Goal: Entertainment & Leisure: Consume media (video, audio)

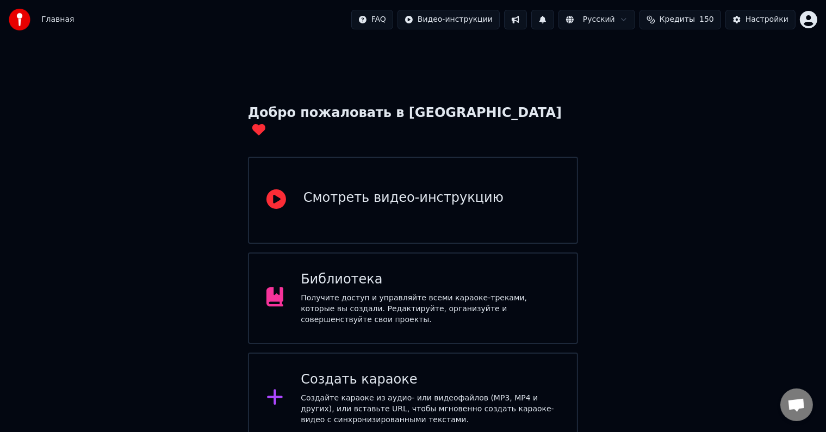
click at [417, 293] on div "Получите доступ и управляйте всеми караоке-треками, которые вы создали. Редакти…" at bounding box center [430, 309] width 259 height 33
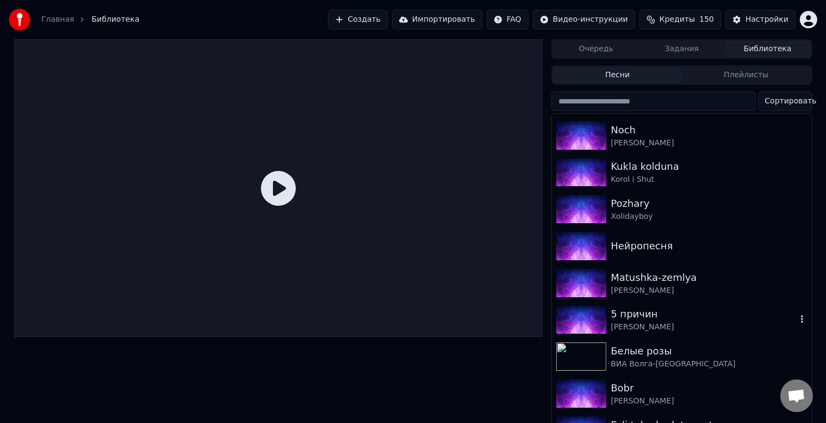
scroll to position [305, 0]
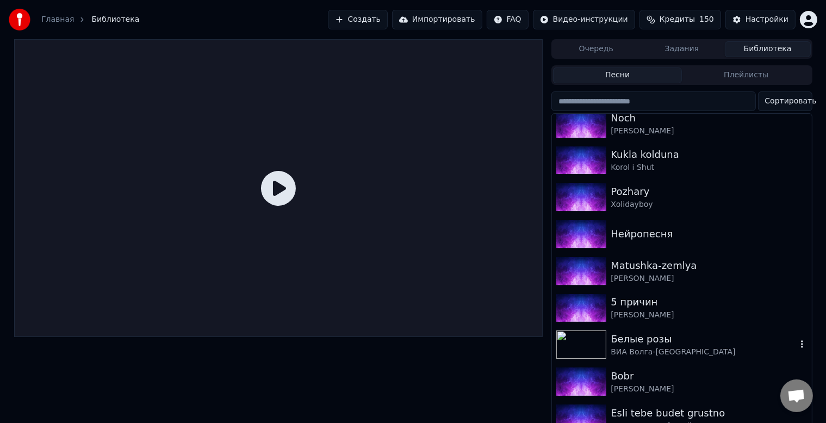
click at [655, 349] on div "ВИА Волга-[GEOGRAPHIC_DATA]" at bounding box center [703, 351] width 185 height 11
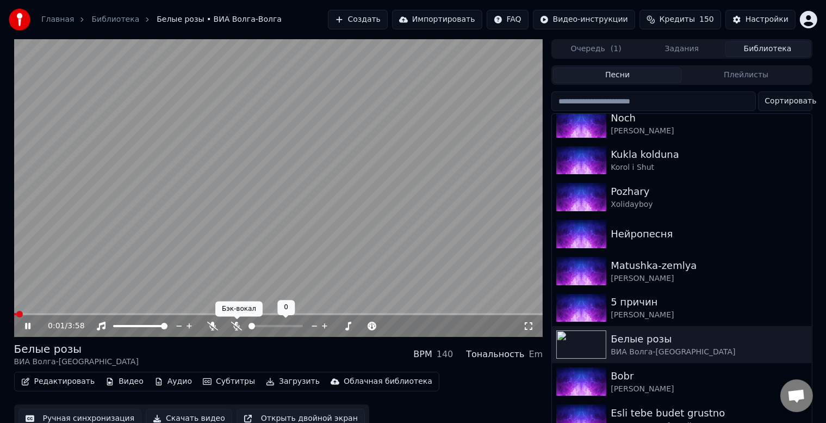
click at [239, 327] on icon at bounding box center [236, 325] width 11 height 9
click at [292, 326] on span at bounding box center [291, 326] width 7 height 7
click at [14, 315] on span at bounding box center [17, 314] width 7 height 7
click at [298, 329] on span at bounding box center [299, 326] width 7 height 7
click at [20, 313] on span at bounding box center [18, 314] width 9 height 2
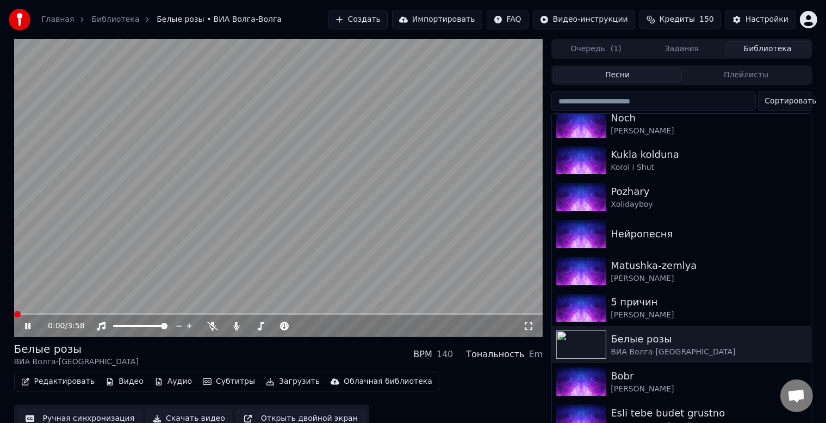
click at [14, 315] on span at bounding box center [14, 314] width 0 height 2
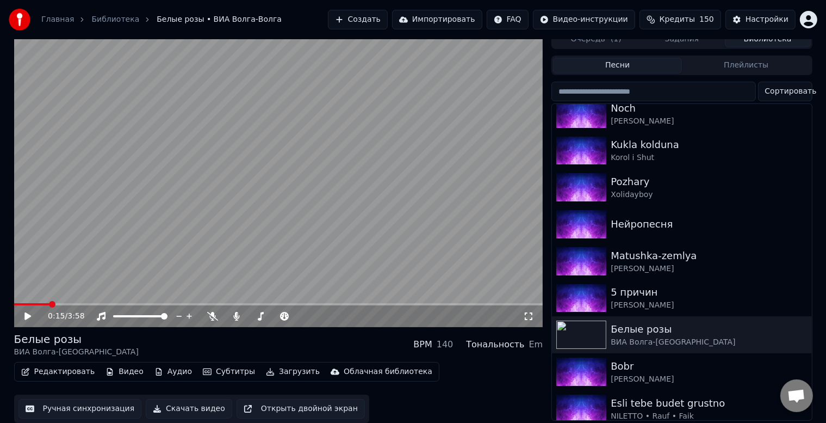
scroll to position [14, 0]
click at [289, 315] on span at bounding box center [281, 316] width 18 height 2
click at [286, 313] on span at bounding box center [287, 316] width 7 height 7
click at [26, 312] on icon at bounding box center [27, 316] width 7 height 8
click at [14, 303] on span at bounding box center [17, 304] width 7 height 7
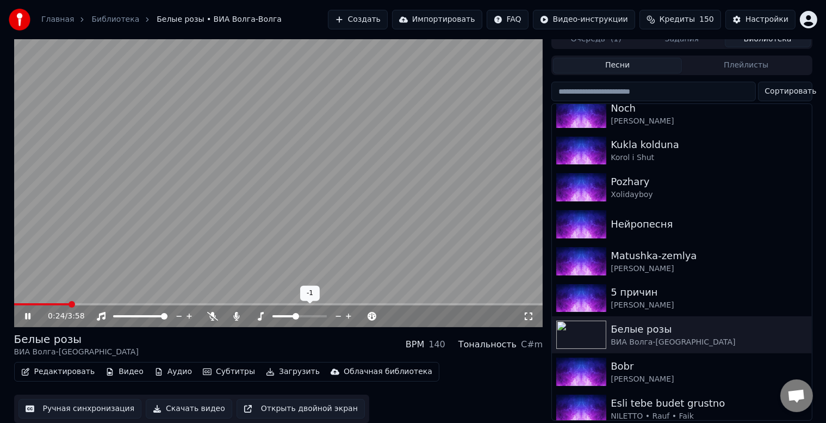
click at [293, 315] on span at bounding box center [299, 316] width 54 height 2
click at [293, 313] on span at bounding box center [296, 316] width 7 height 7
click at [292, 315] on span at bounding box center [283, 316] width 23 height 2
click at [297, 315] on span at bounding box center [299, 316] width 54 height 2
click at [294, 315] on span at bounding box center [285, 316] width 27 height 2
